Goal: Information Seeking & Learning: Learn about a topic

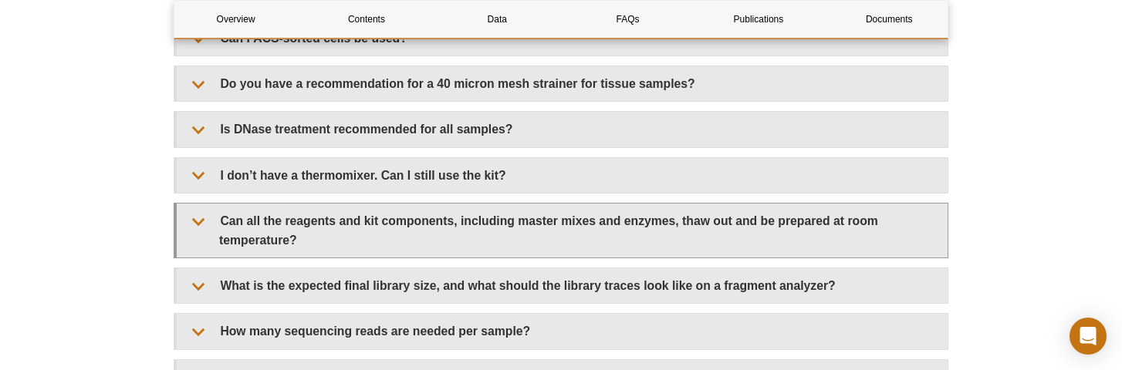
scroll to position [3072, 0]
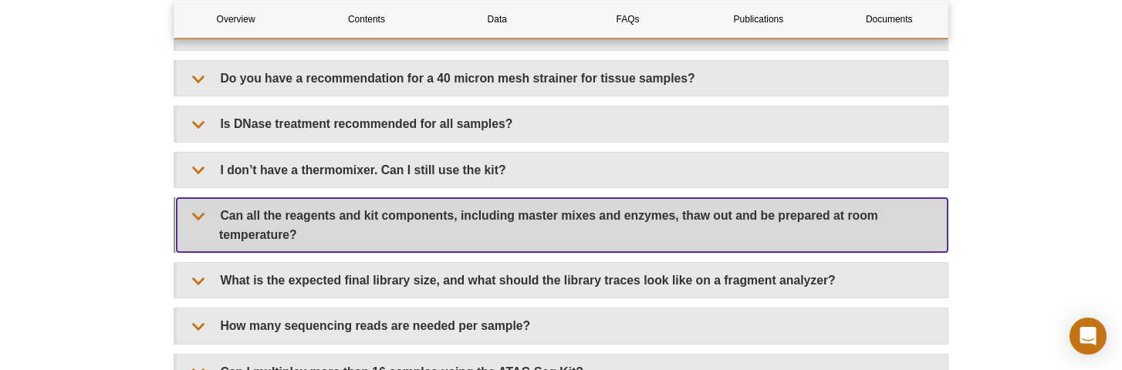
click at [526, 198] on summary "Can all the reagents and kit components, including master mixes and enzymes, th…" at bounding box center [562, 225] width 771 height 54
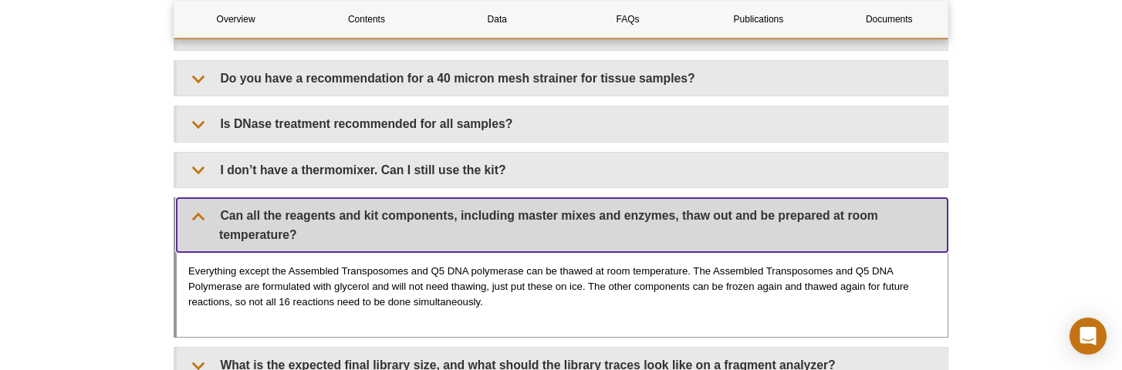
click at [526, 198] on summary "Can all the reagents and kit components, including master mixes and enzymes, th…" at bounding box center [562, 225] width 771 height 54
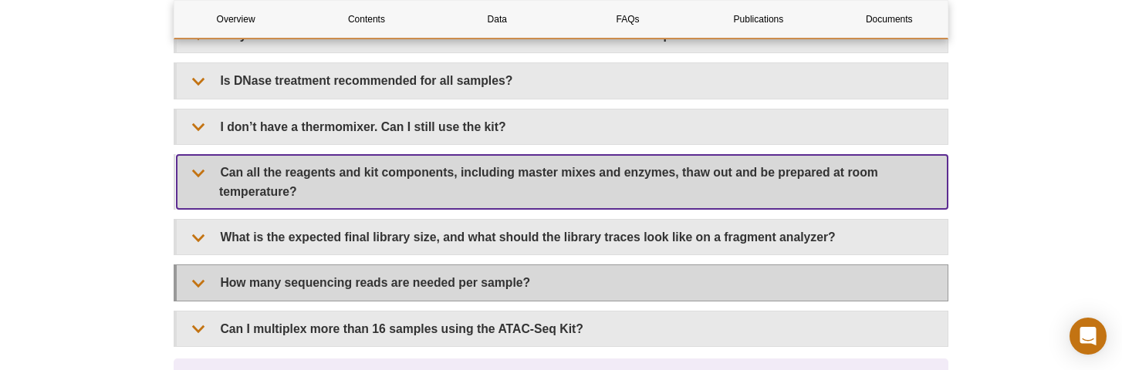
scroll to position [3120, 0]
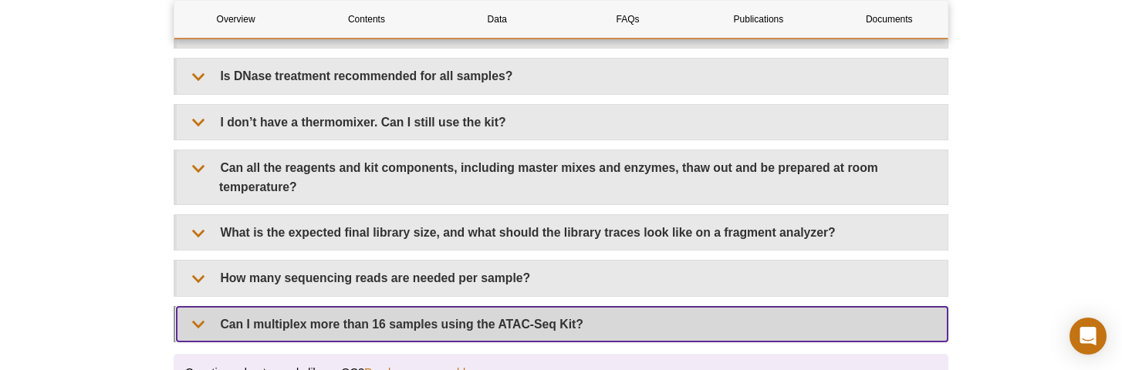
click at [555, 307] on summary "Can I multiplex more than 16 samples using the ATAC-Seq Kit?" at bounding box center [562, 324] width 771 height 35
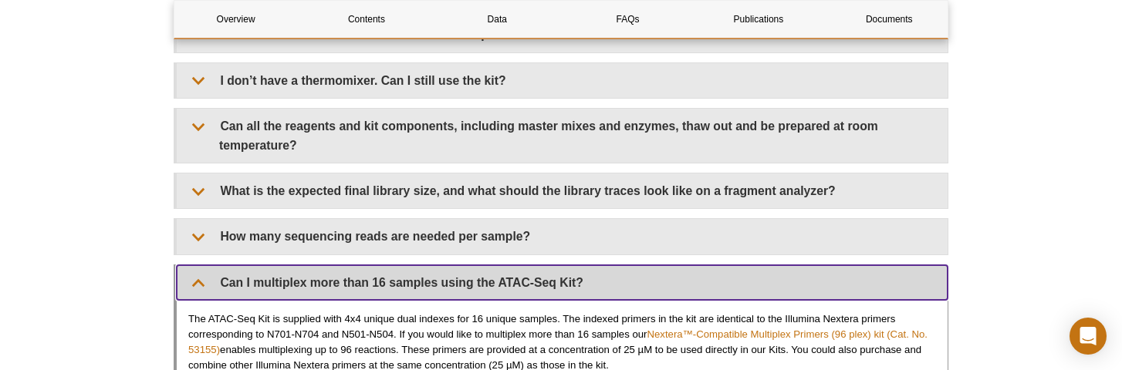
scroll to position [3172, 0]
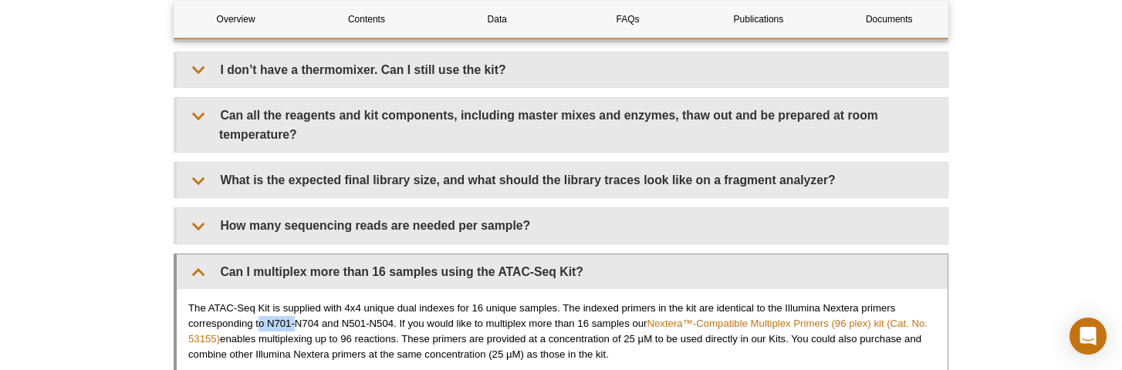
drag, startPoint x: 294, startPoint y: 299, endPoint x: 261, endPoint y: 299, distance: 33.2
click at [261, 301] on p "The ATAC-Seq Kit is supplied with 4x4 unique dual indexes for 16 unique samples…" at bounding box center [562, 332] width 748 height 62
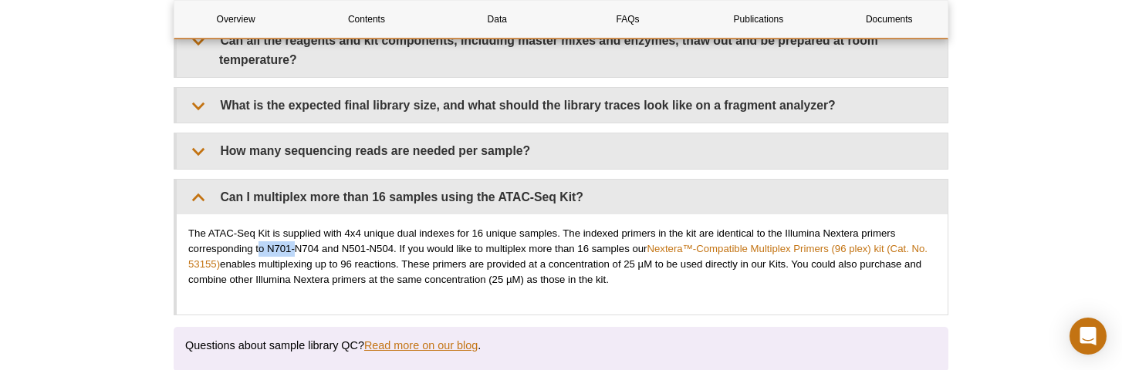
scroll to position [3251, 0]
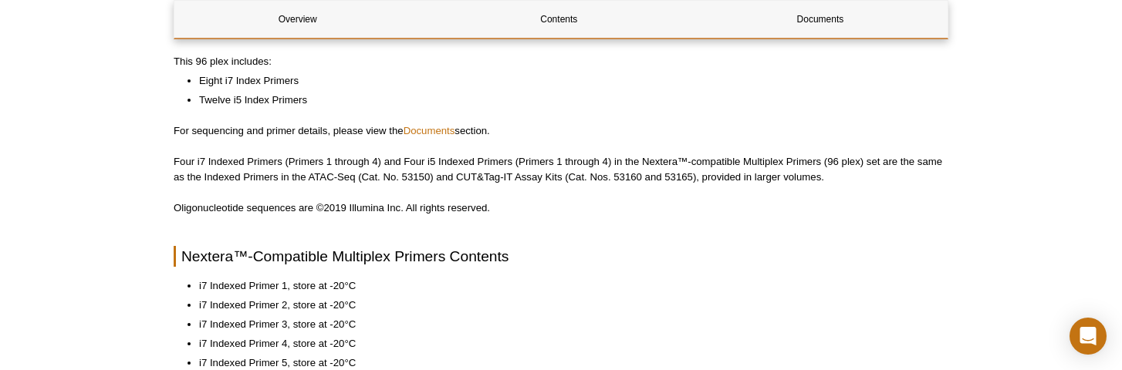
scroll to position [326, 0]
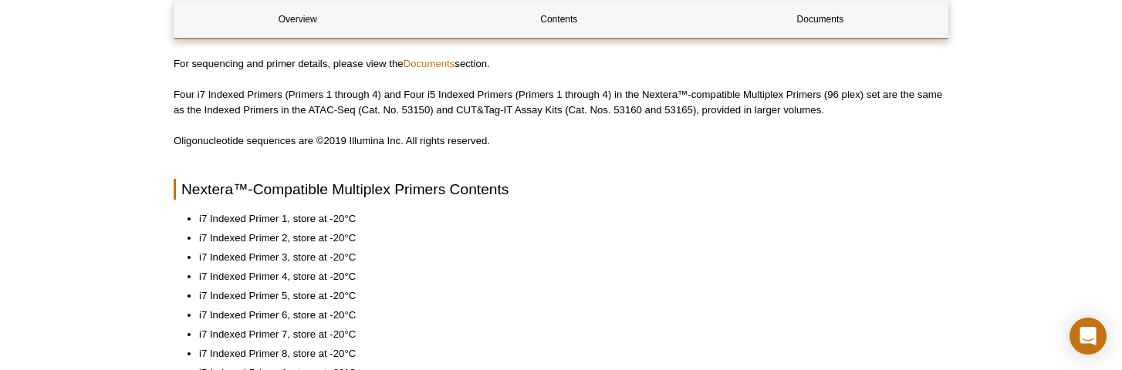
scroll to position [301, 0]
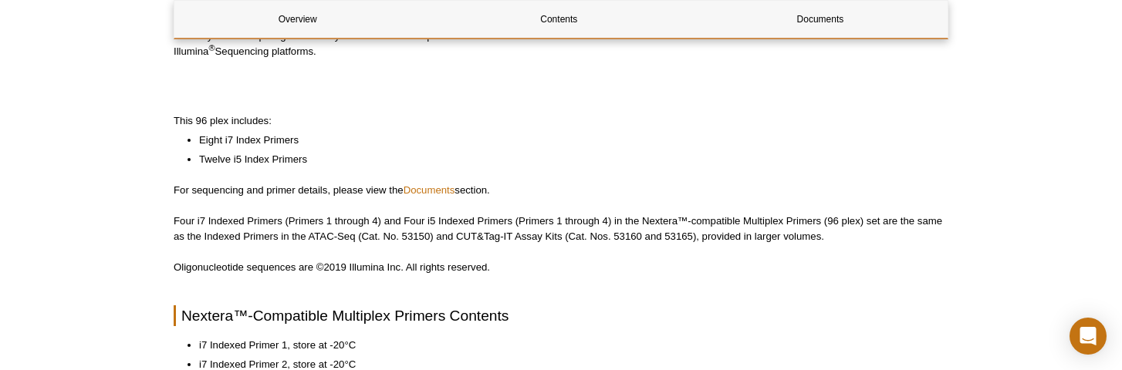
click at [436, 191] on link "Documents" at bounding box center [430, 190] width 52 height 12
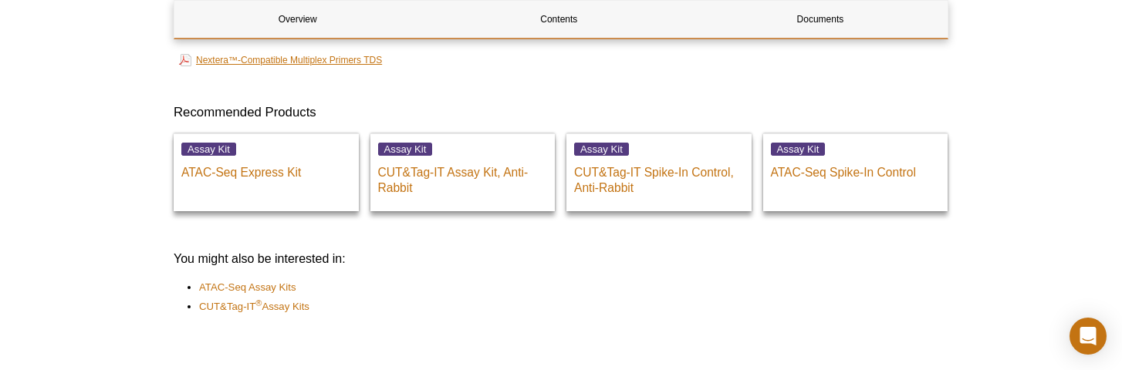
click at [306, 64] on link "Nextera™-Compatible Multiplex Primers TDS" at bounding box center [280, 60] width 203 height 19
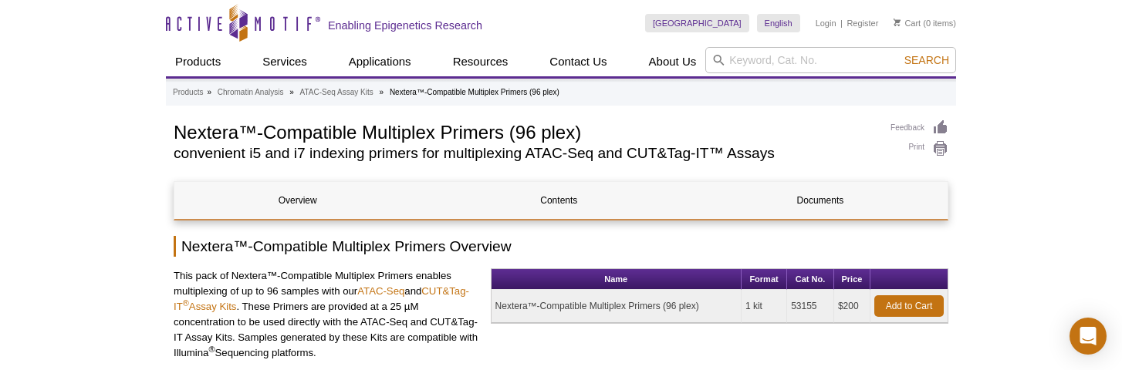
scroll to position [0, 0]
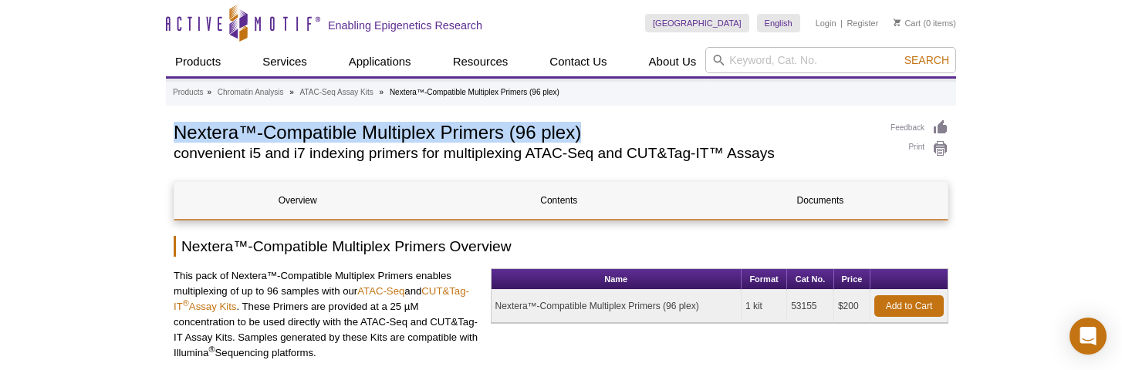
drag, startPoint x: 176, startPoint y: 129, endPoint x: 586, endPoint y: 126, distance: 409.8
click at [586, 126] on h1 "Nextera™-Compatible Multiplex Primers (96 plex)" at bounding box center [524, 131] width 701 height 23
copy h1 "Nextera™-Compatible Multiplex Primers (96 plex)"
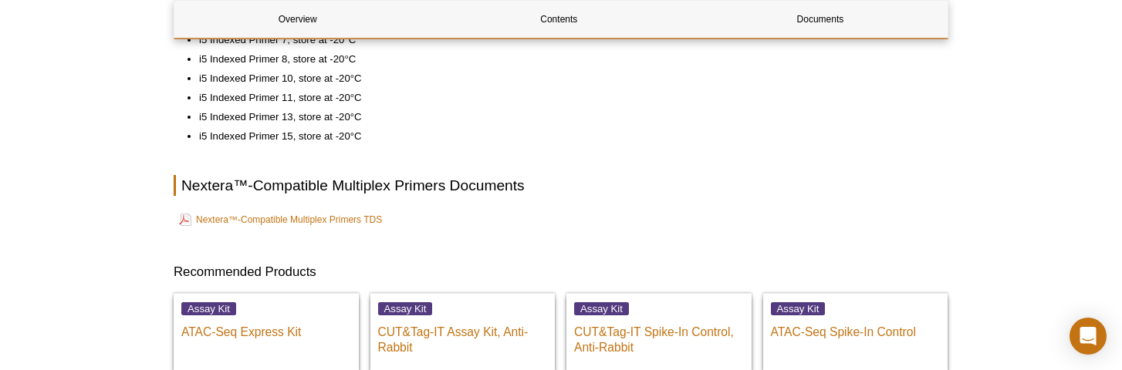
scroll to position [877, 0]
